Goal: Manage account settings

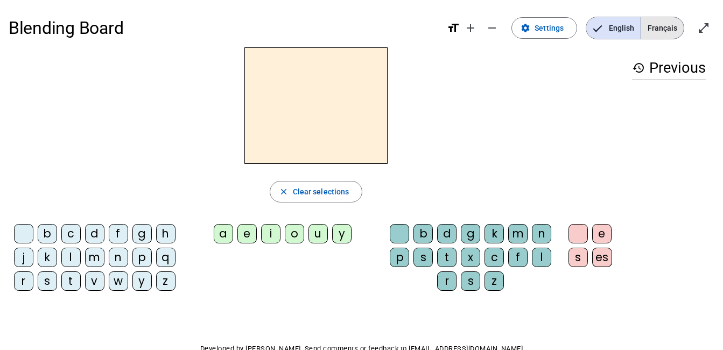
click at [669, 25] on span "Français" at bounding box center [662, 28] width 43 height 22
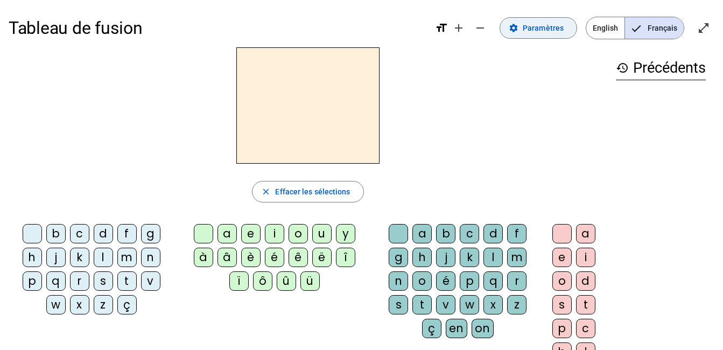
click at [557, 25] on span "Paramètres" at bounding box center [543, 28] width 41 height 13
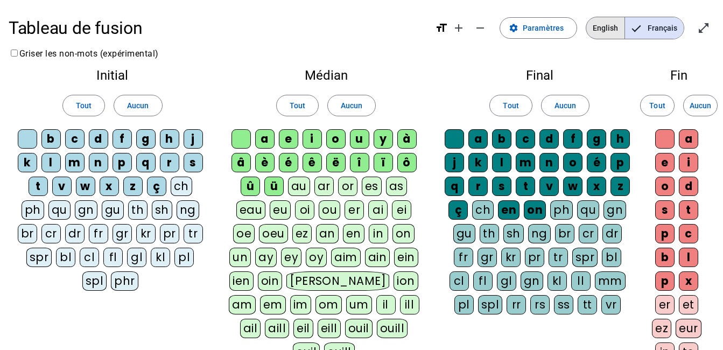
click at [608, 29] on span "English" at bounding box center [605, 28] width 38 height 22
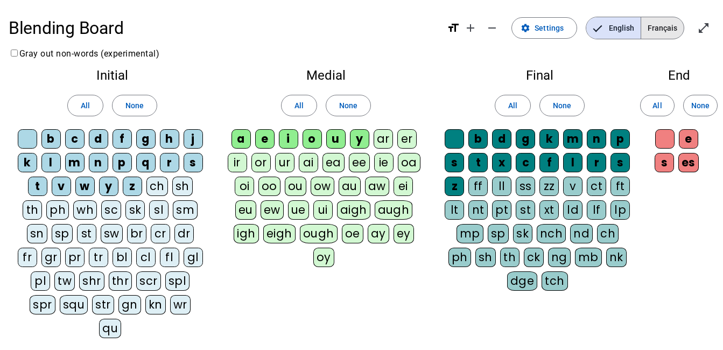
click at [666, 24] on span "Français" at bounding box center [662, 28] width 43 height 22
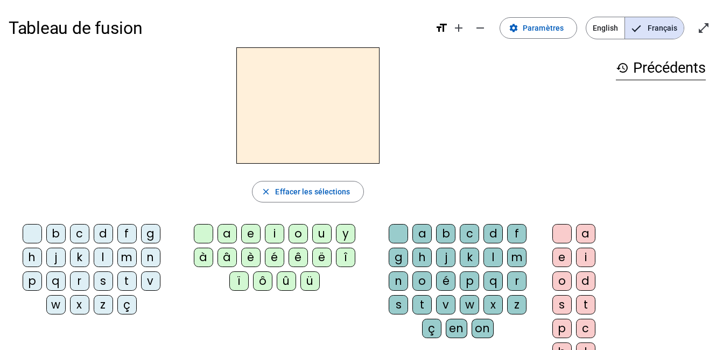
click at [581, 79] on div at bounding box center [308, 105] width 599 height 116
